Goal: Task Accomplishment & Management: Manage account settings

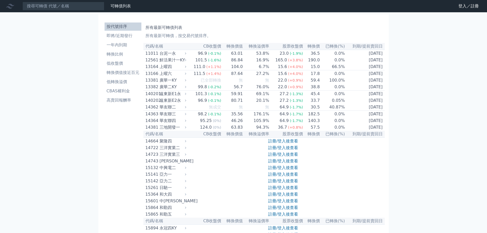
drag, startPoint x: 465, startPoint y: 5, endPoint x: 446, endPoint y: 0, distance: 19.7
click at [464, 5] on link "登入／註冊" at bounding box center [468, 6] width 29 height 8
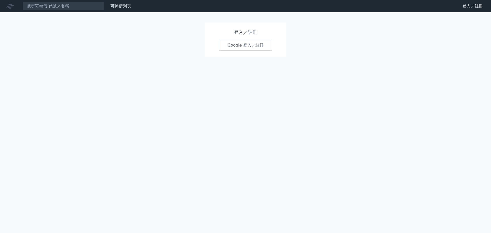
click at [237, 47] on link "Google 登入／註冊" at bounding box center [245, 45] width 53 height 11
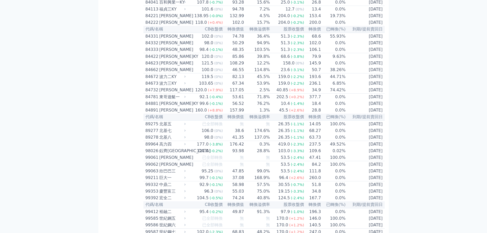
scroll to position [2812, 0]
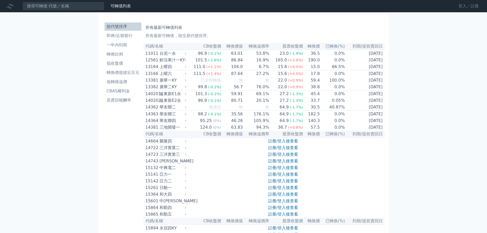
click at [462, 5] on link "登入／註冊" at bounding box center [468, 6] width 29 height 8
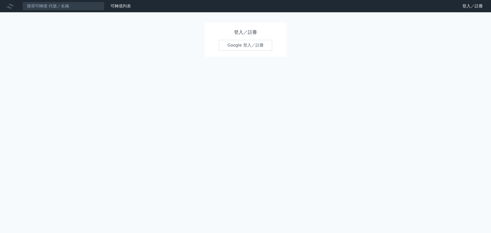
click at [239, 44] on link "Google 登入／註冊" at bounding box center [245, 45] width 53 height 11
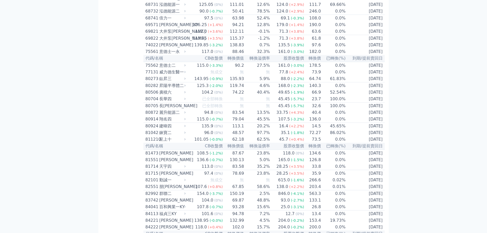
scroll to position [2506, 0]
